Goal: Information Seeking & Learning: Learn about a topic

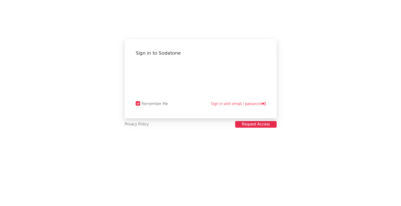
select select "recorded_music"
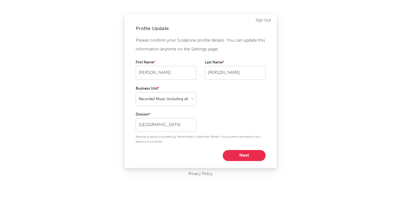
click at [246, 158] on button "Next" at bounding box center [244, 155] width 43 height 11
select select "assistant_coordinator"
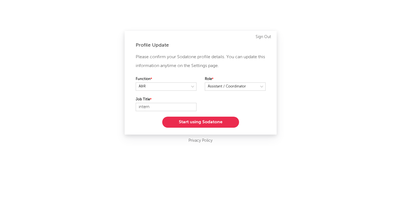
click at [211, 124] on button "Start using Sodatone" at bounding box center [200, 122] width 77 height 11
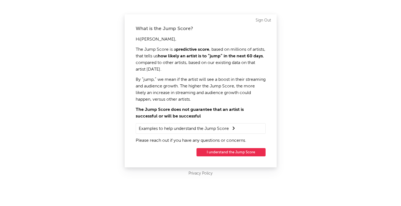
click at [229, 153] on button "I understand the Jump Score" at bounding box center [230, 152] width 69 height 8
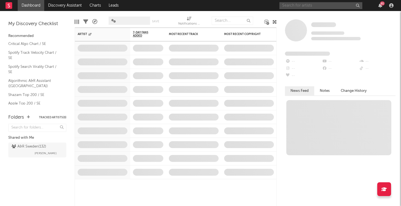
click at [298, 7] on input "text" at bounding box center [320, 5] width 83 height 7
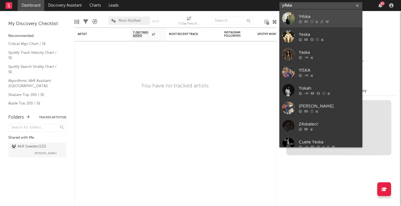
type input "y4ska"
click at [304, 21] on icon at bounding box center [306, 21] width 4 height 3
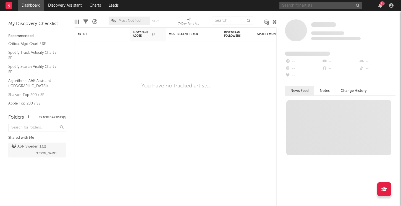
click at [320, 7] on input "text" at bounding box center [320, 5] width 83 height 7
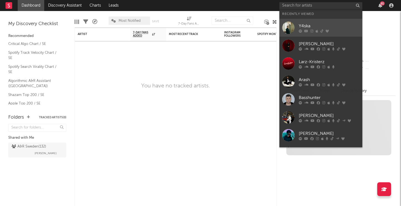
click at [305, 25] on div "Y4ska" at bounding box center [328, 26] width 61 height 7
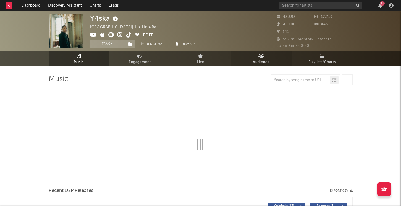
click at [256, 65] on span "Audience" at bounding box center [261, 62] width 17 height 7
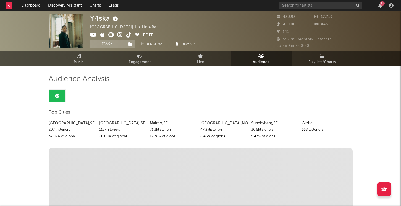
select select "6m"
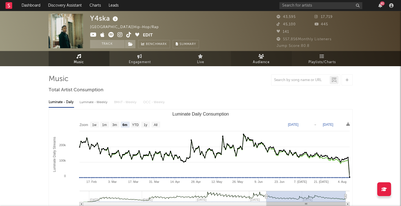
click at [265, 55] on link "Audience" at bounding box center [261, 58] width 61 height 15
